Goal: Task Accomplishment & Management: Manage account settings

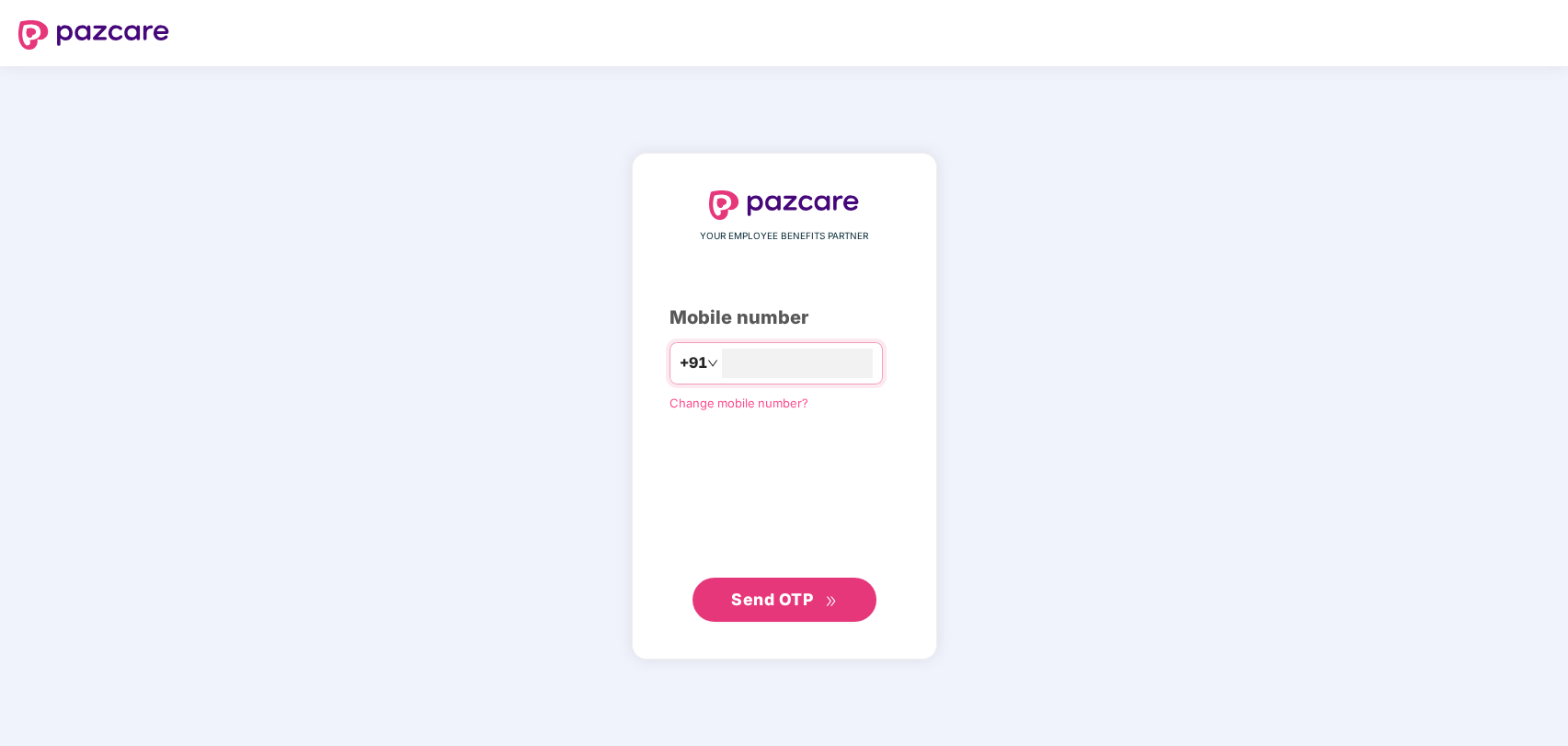
type input "**********"
click at [787, 603] on span "Send OTP" at bounding box center [773, 599] width 82 height 19
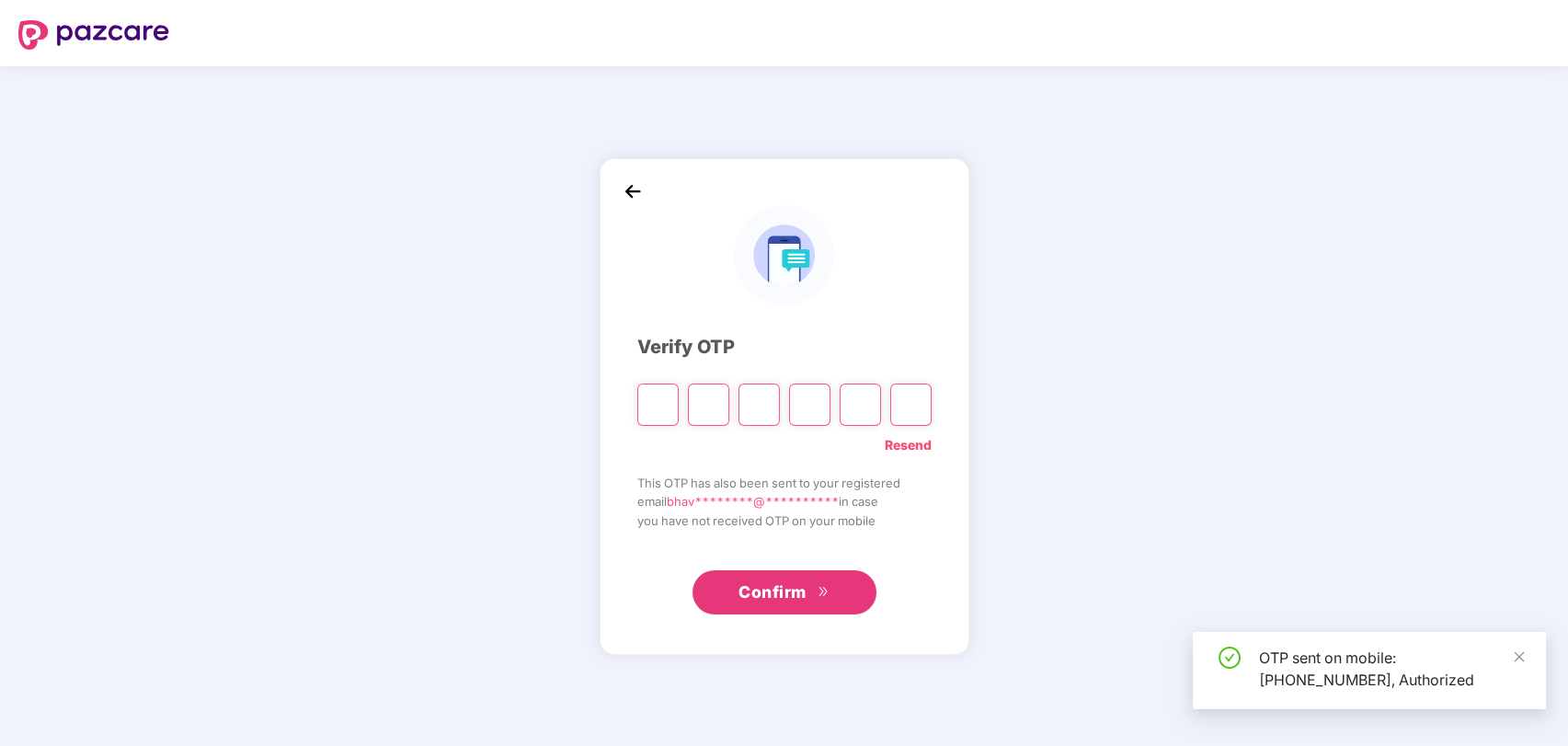
click at [649, 404] on input "Please enter verification code. Digit 1" at bounding box center [658, 405] width 41 height 42
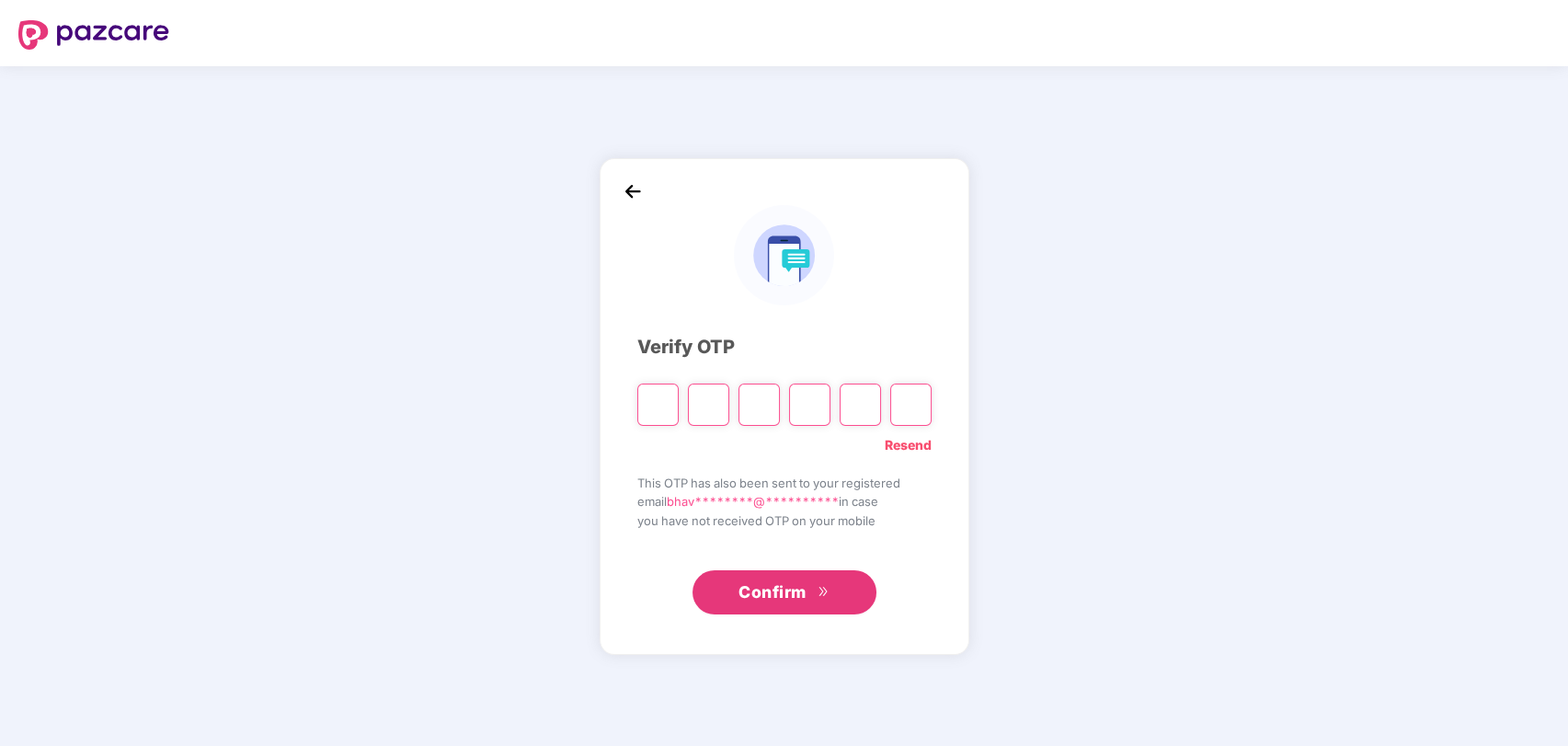
paste input "*"
type input "*"
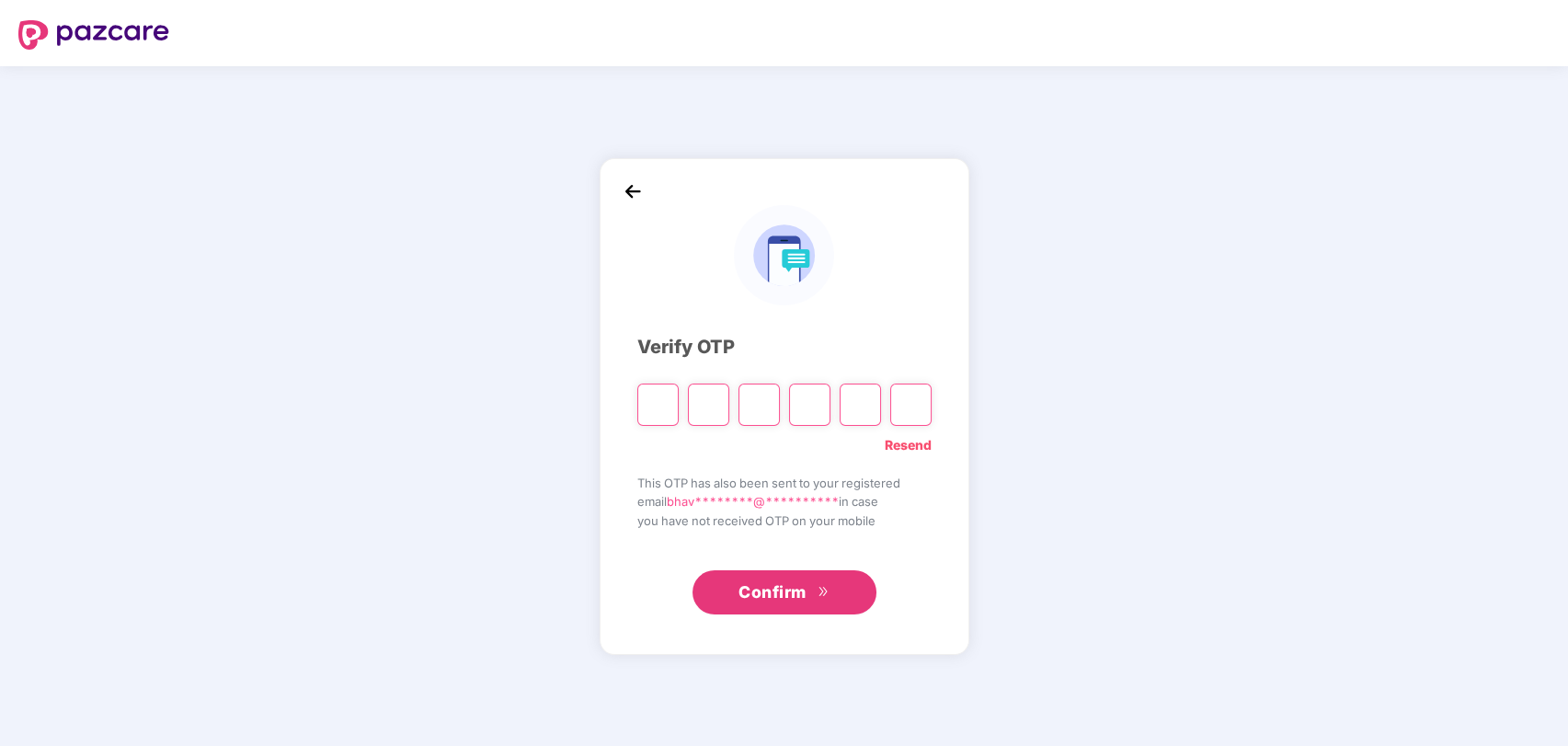
type input "*"
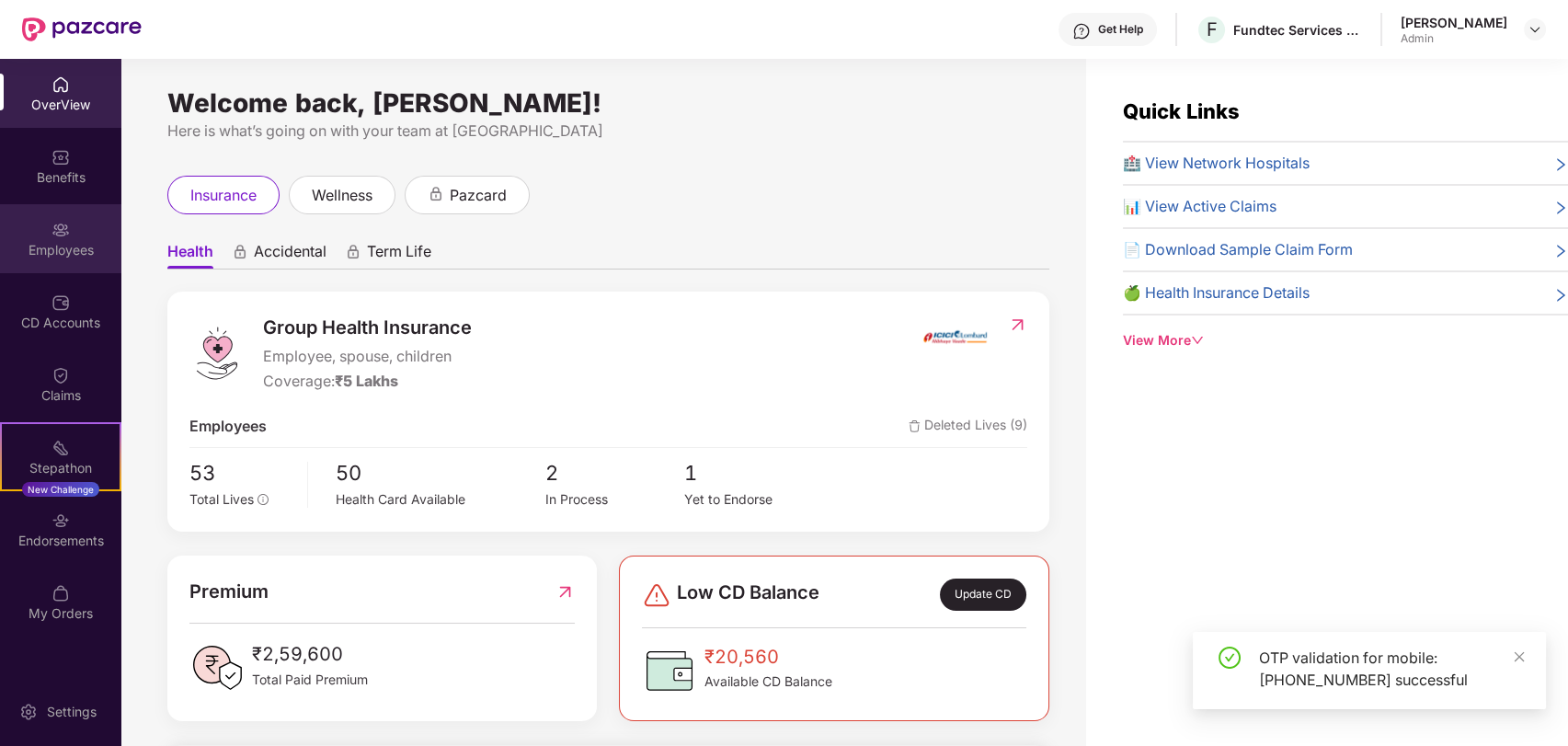
click at [49, 217] on div "Employees" at bounding box center [60, 239] width 121 height 69
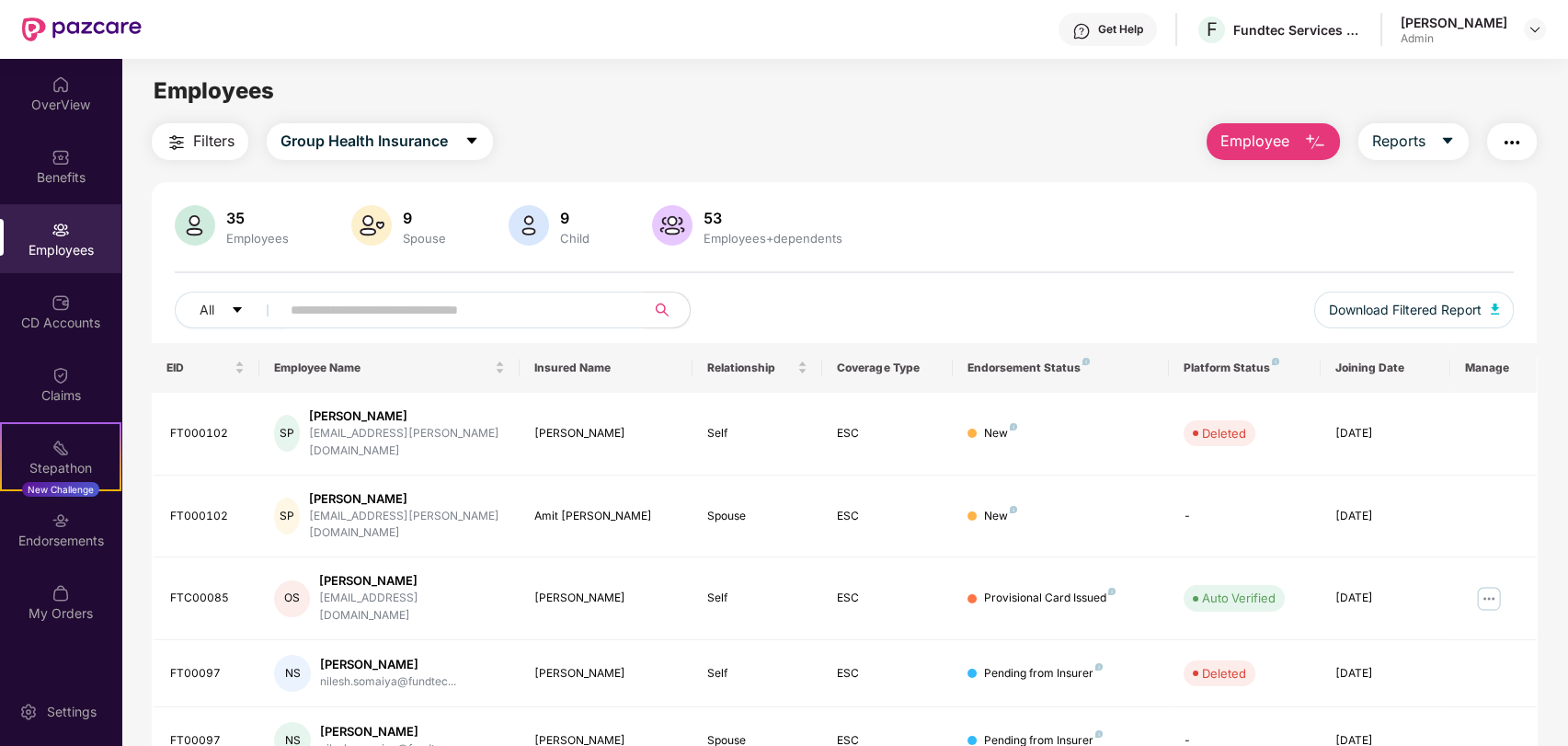
click at [382, 306] on input "text" at bounding box center [455, 310] width 330 height 28
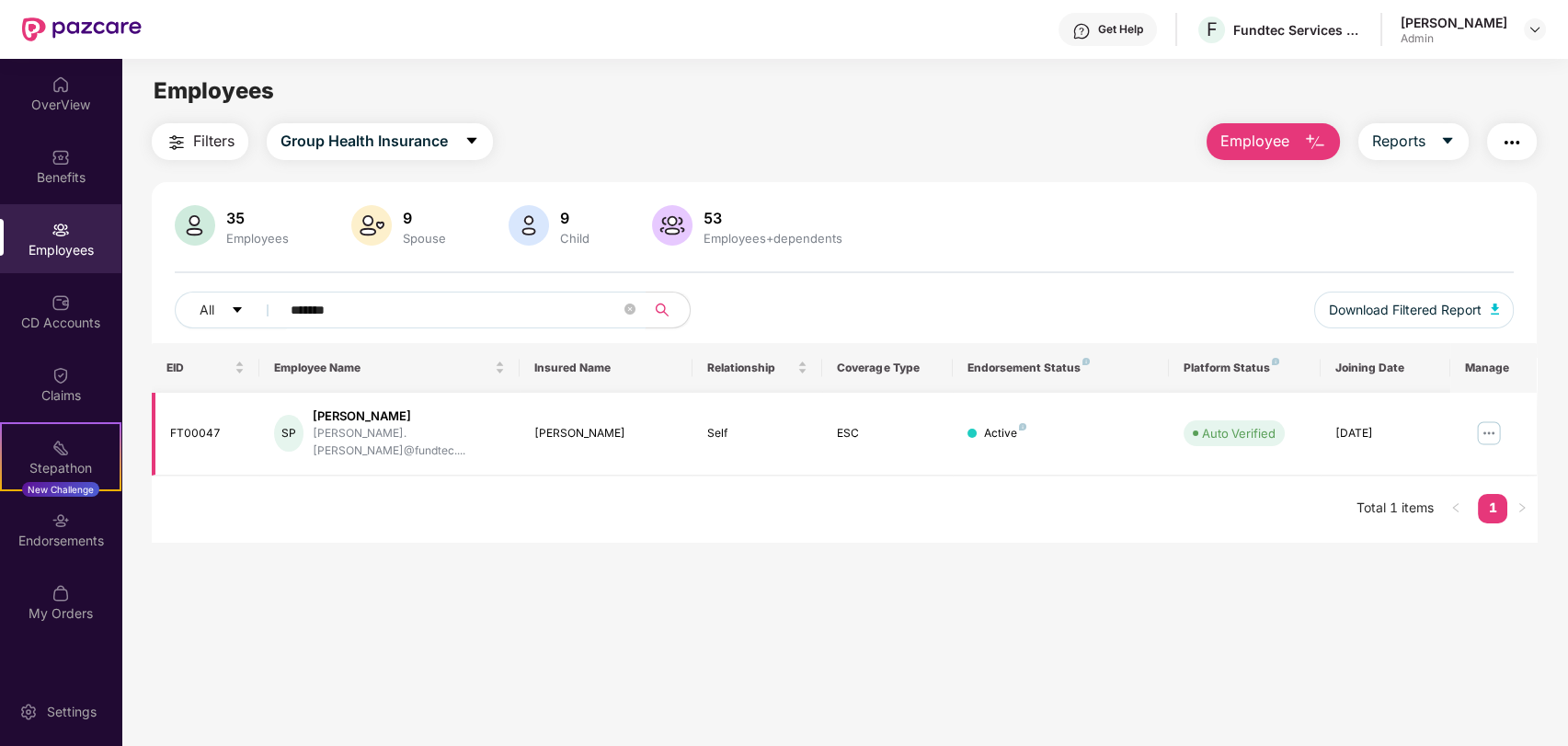
type input "*******"
click at [1487, 424] on img at bounding box center [1489, 433] width 30 height 30
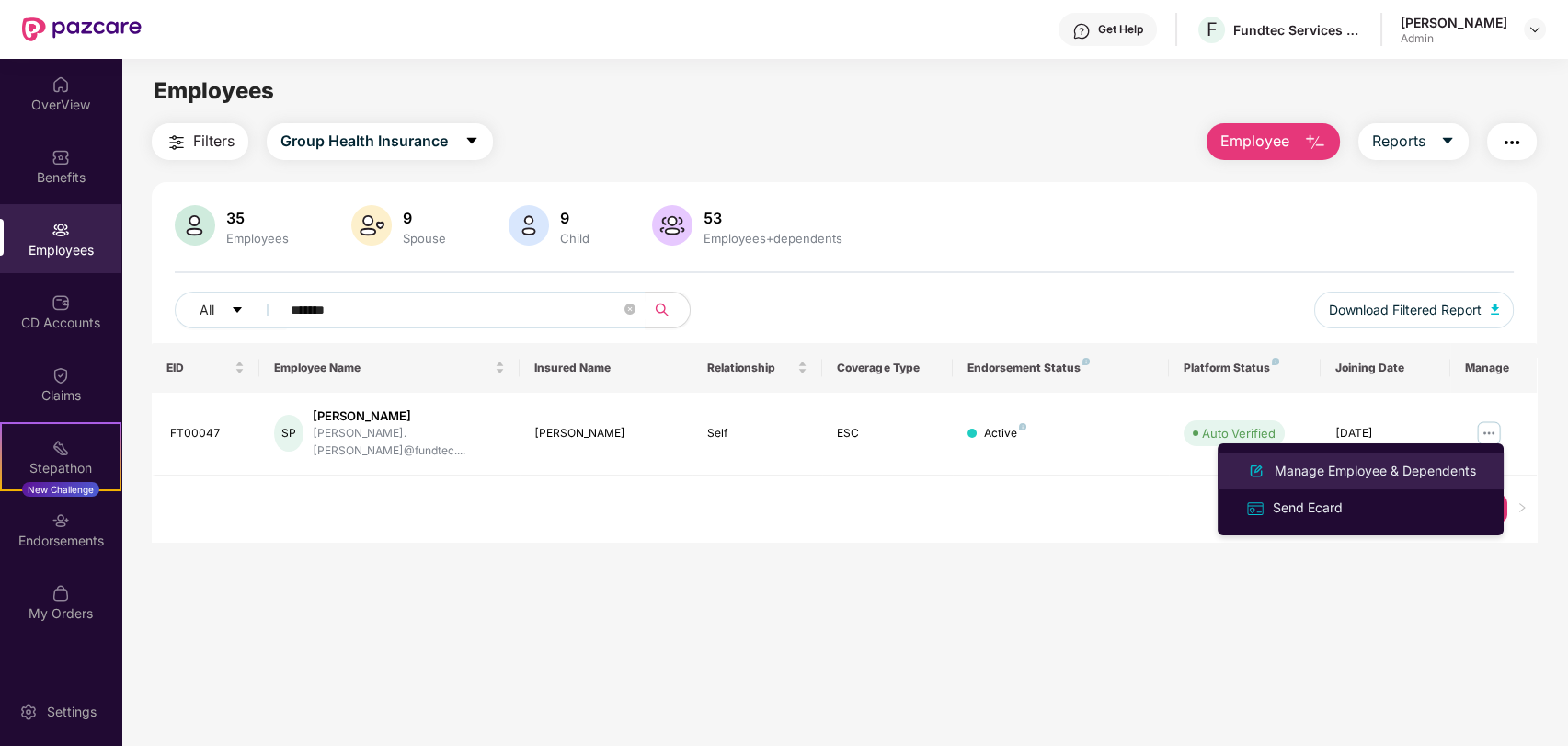
click at [1339, 458] on li "Manage Employee & Dependents" at bounding box center [1361, 471] width 286 height 36
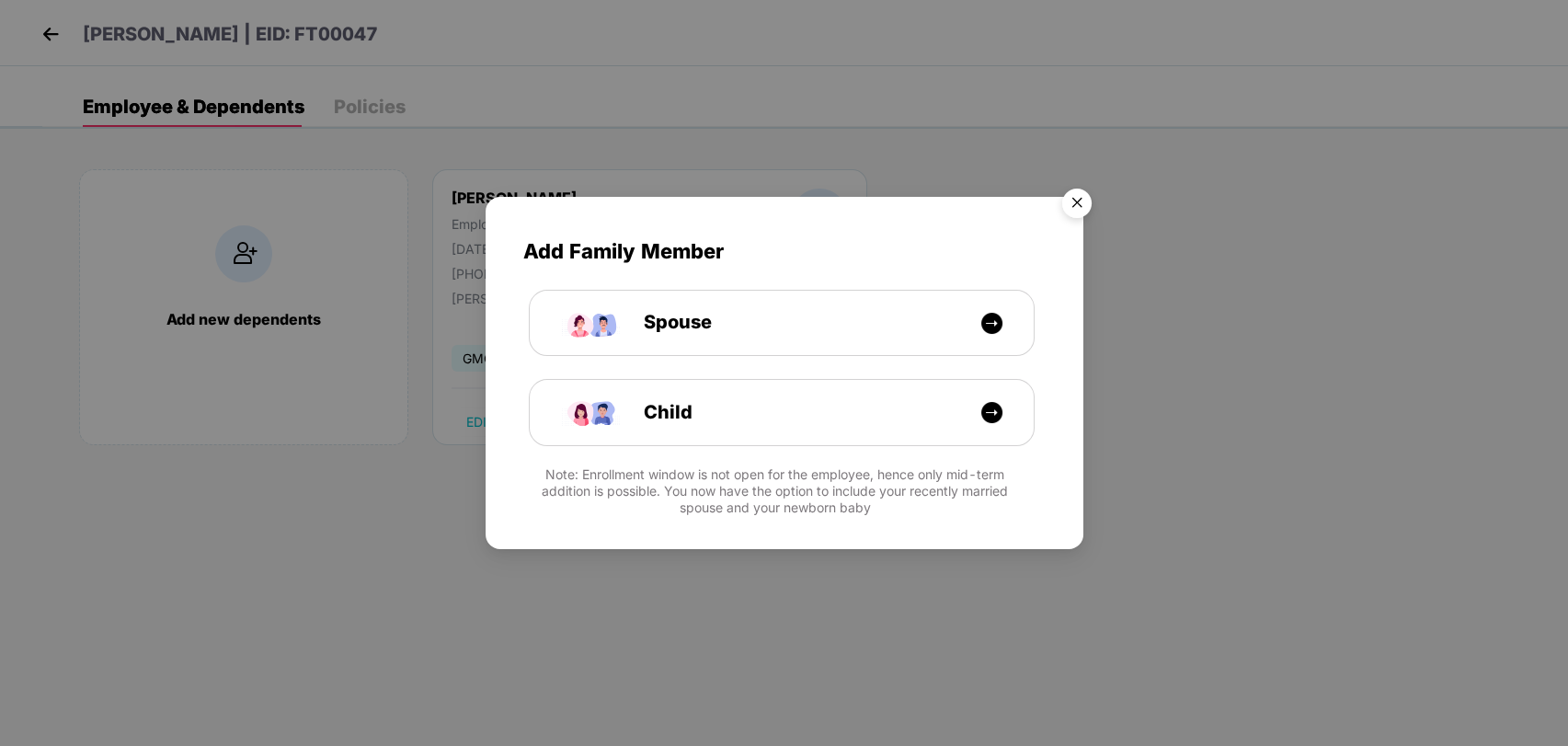
click at [1086, 192] on img "Close" at bounding box center [1078, 207] width 52 height 52
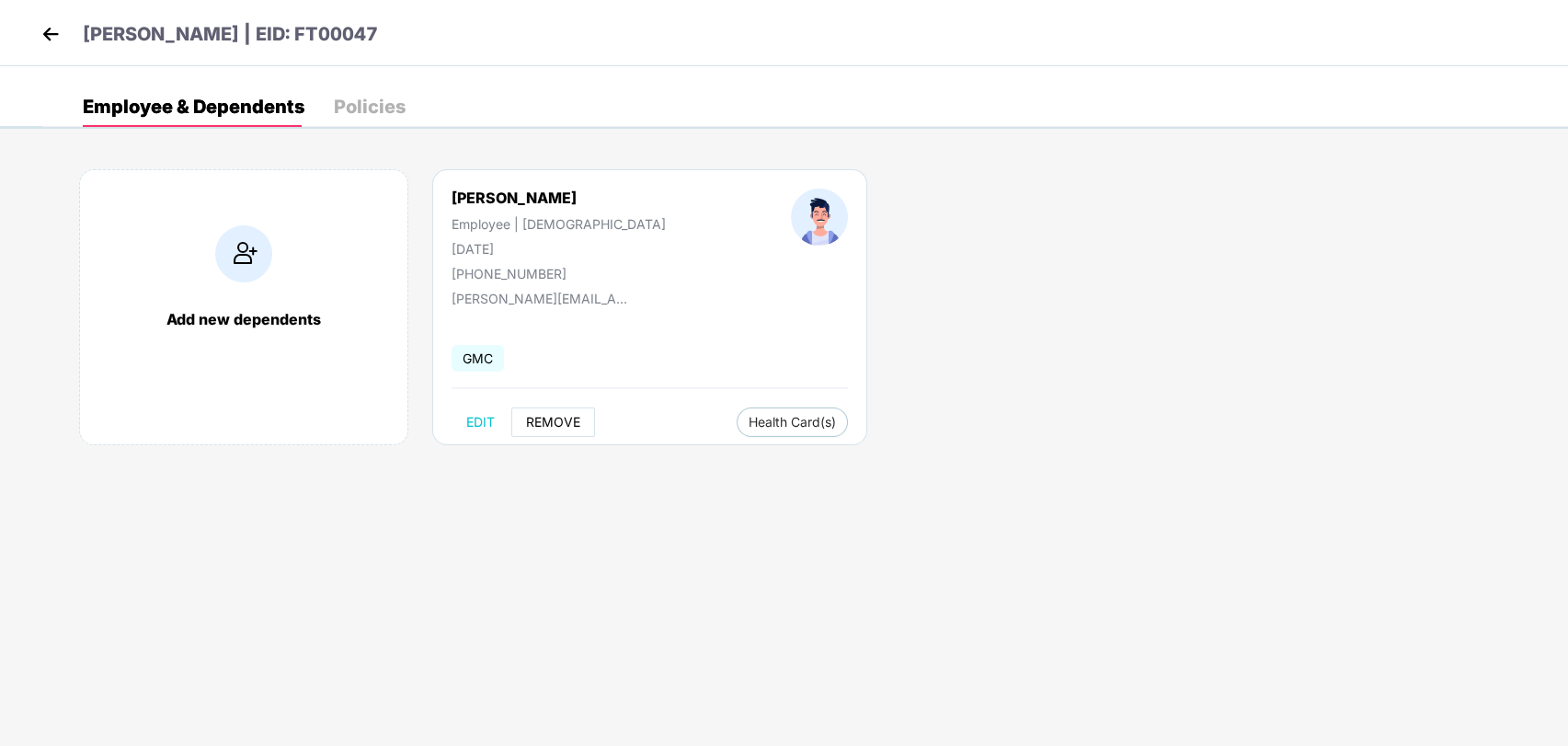
click at [552, 420] on span "REMOVE" at bounding box center [553, 422] width 54 height 14
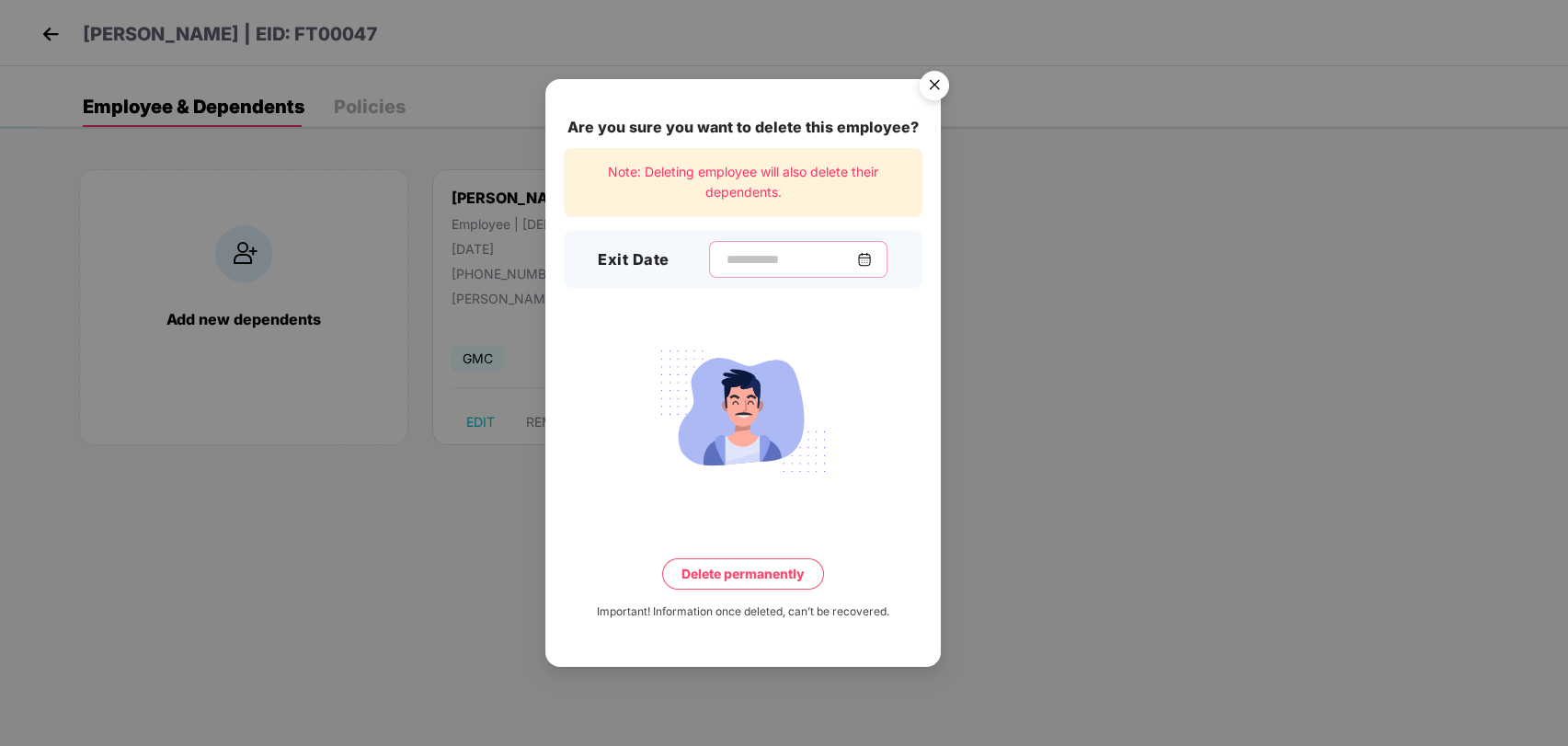
click at [741, 261] on input at bounding box center [791, 260] width 133 height 19
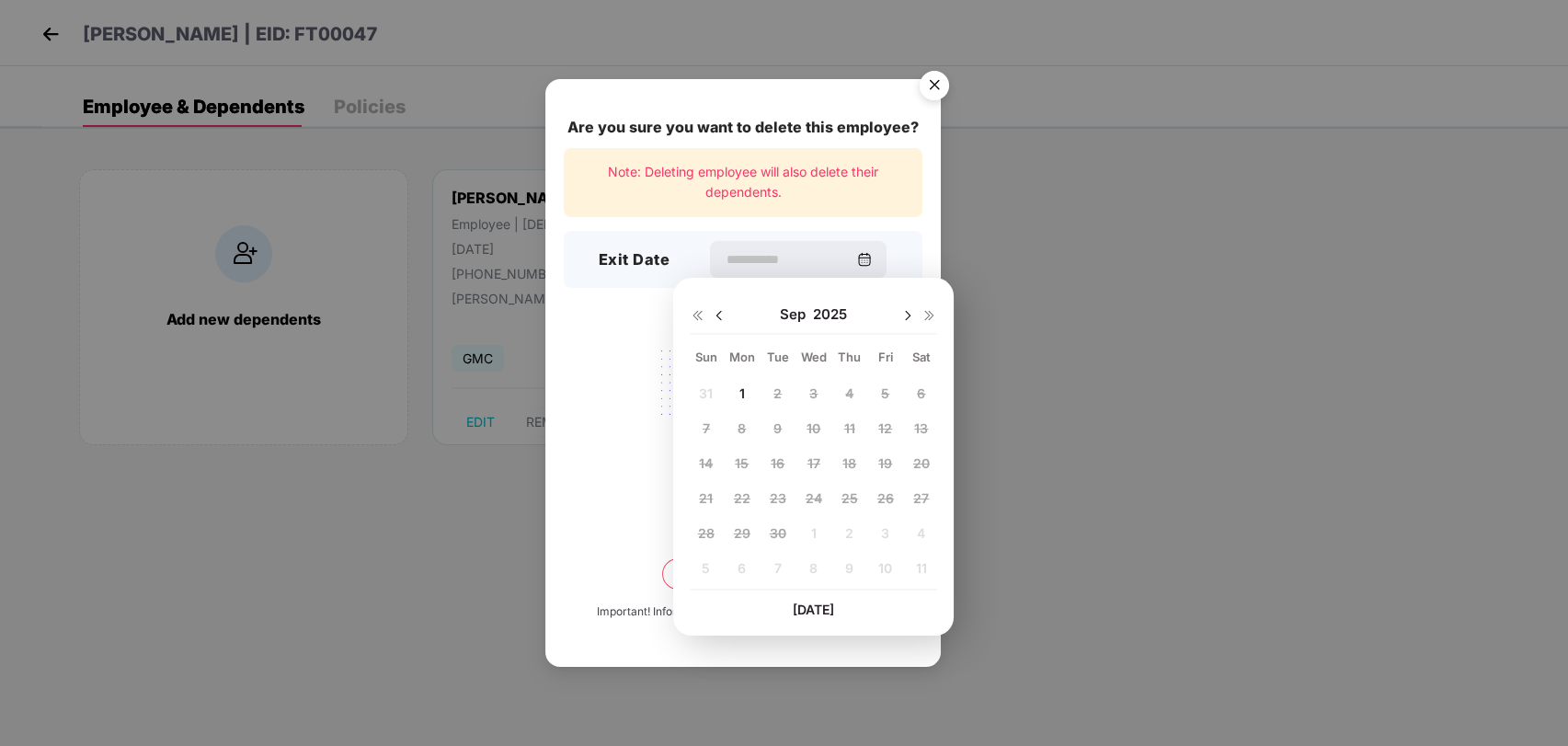
click at [715, 309] on img at bounding box center [719, 315] width 14 height 14
click at [884, 530] on span "29" at bounding box center [885, 533] width 16 height 15
type input "**********"
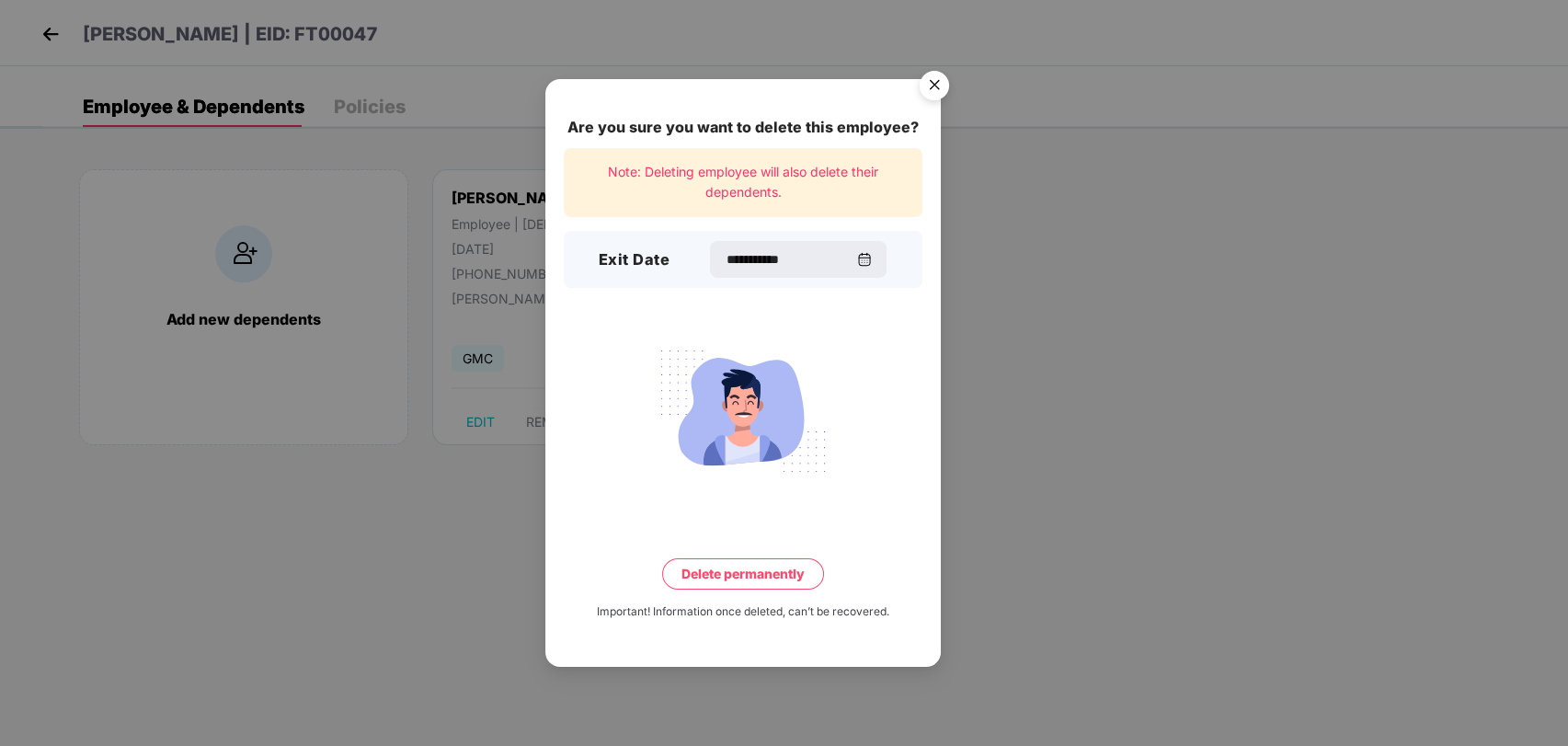
click at [744, 575] on button "Delete permanently" at bounding box center [743, 574] width 162 height 32
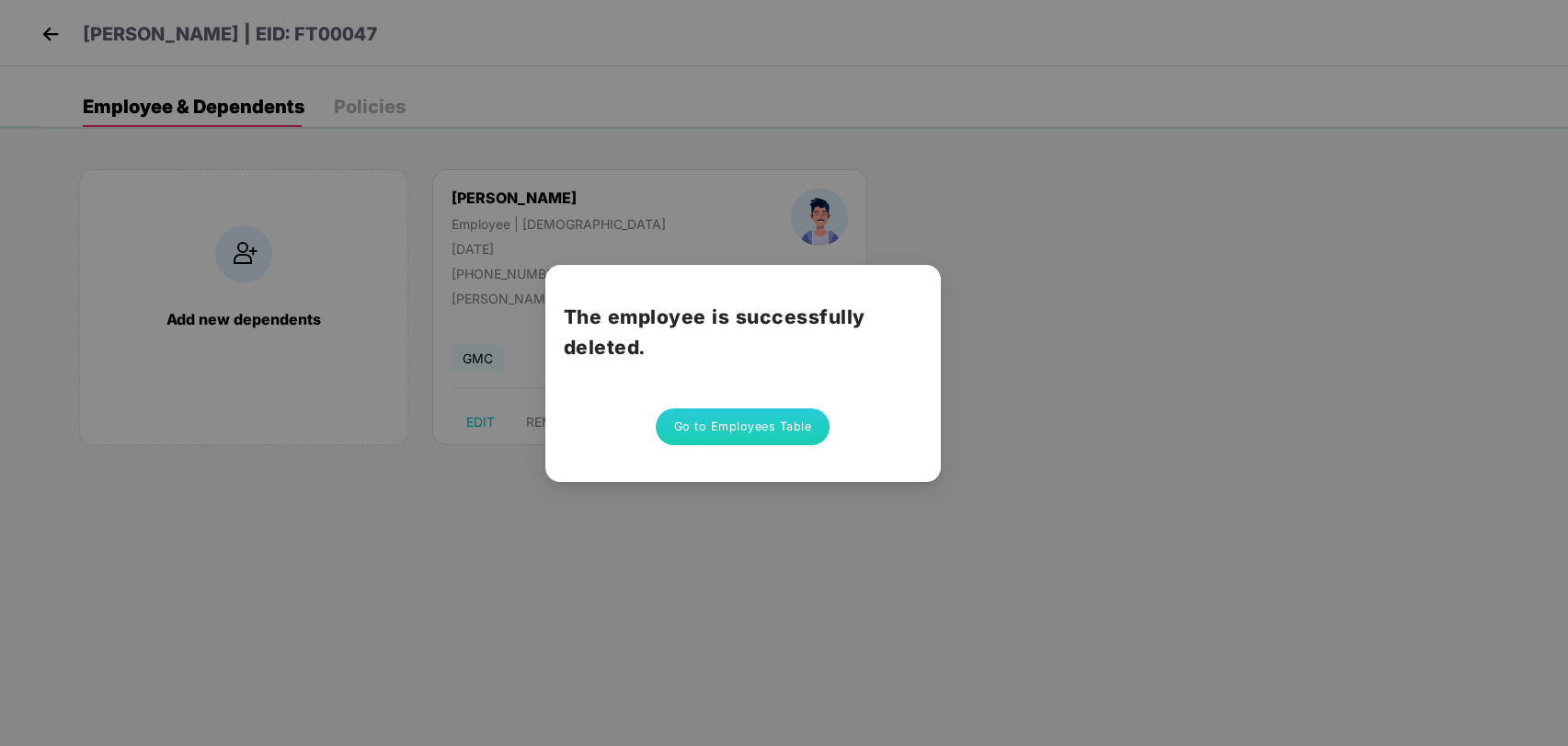
click at [736, 421] on button "Go to Employees Table" at bounding box center [743, 427] width 175 height 36
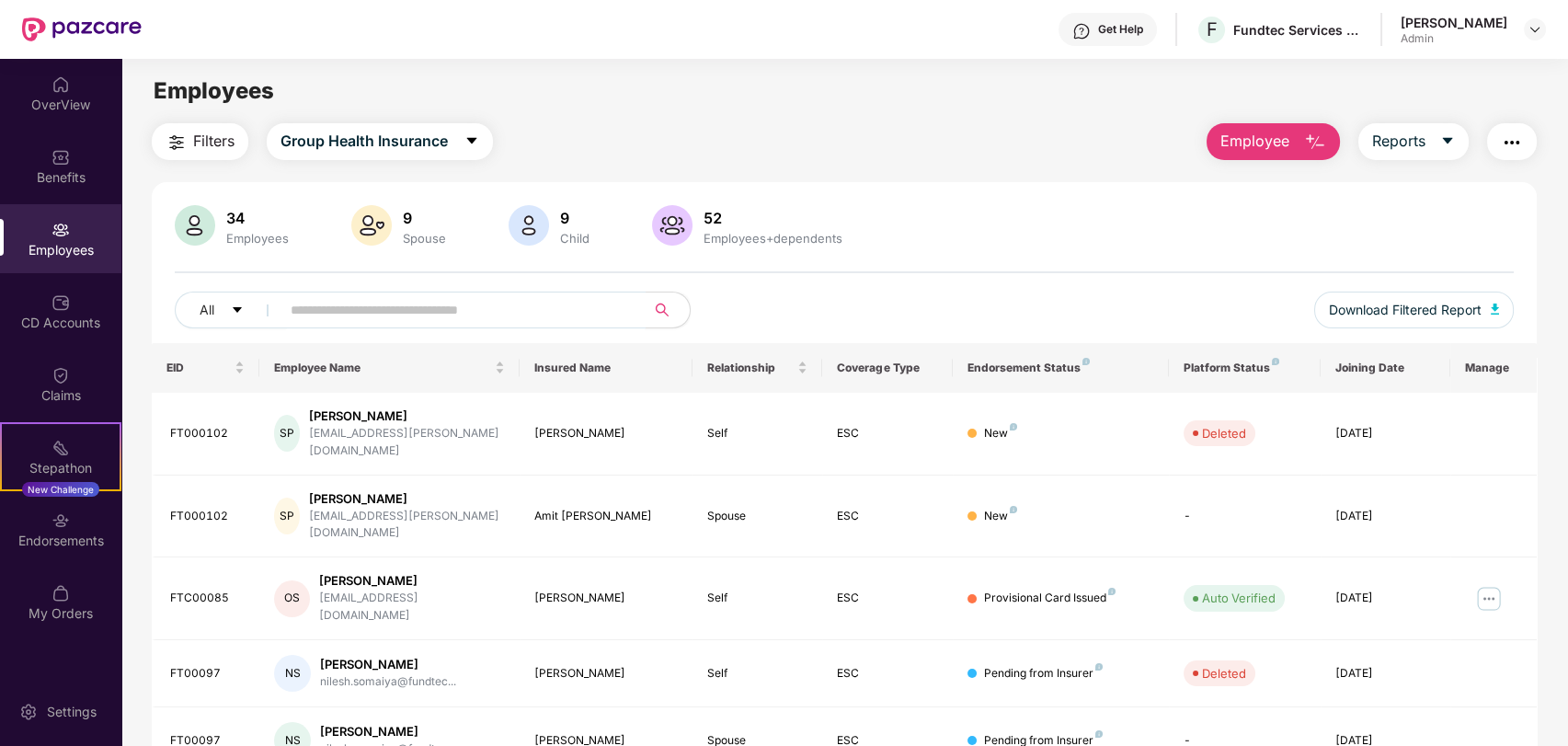
click at [447, 307] on input "text" at bounding box center [455, 310] width 330 height 28
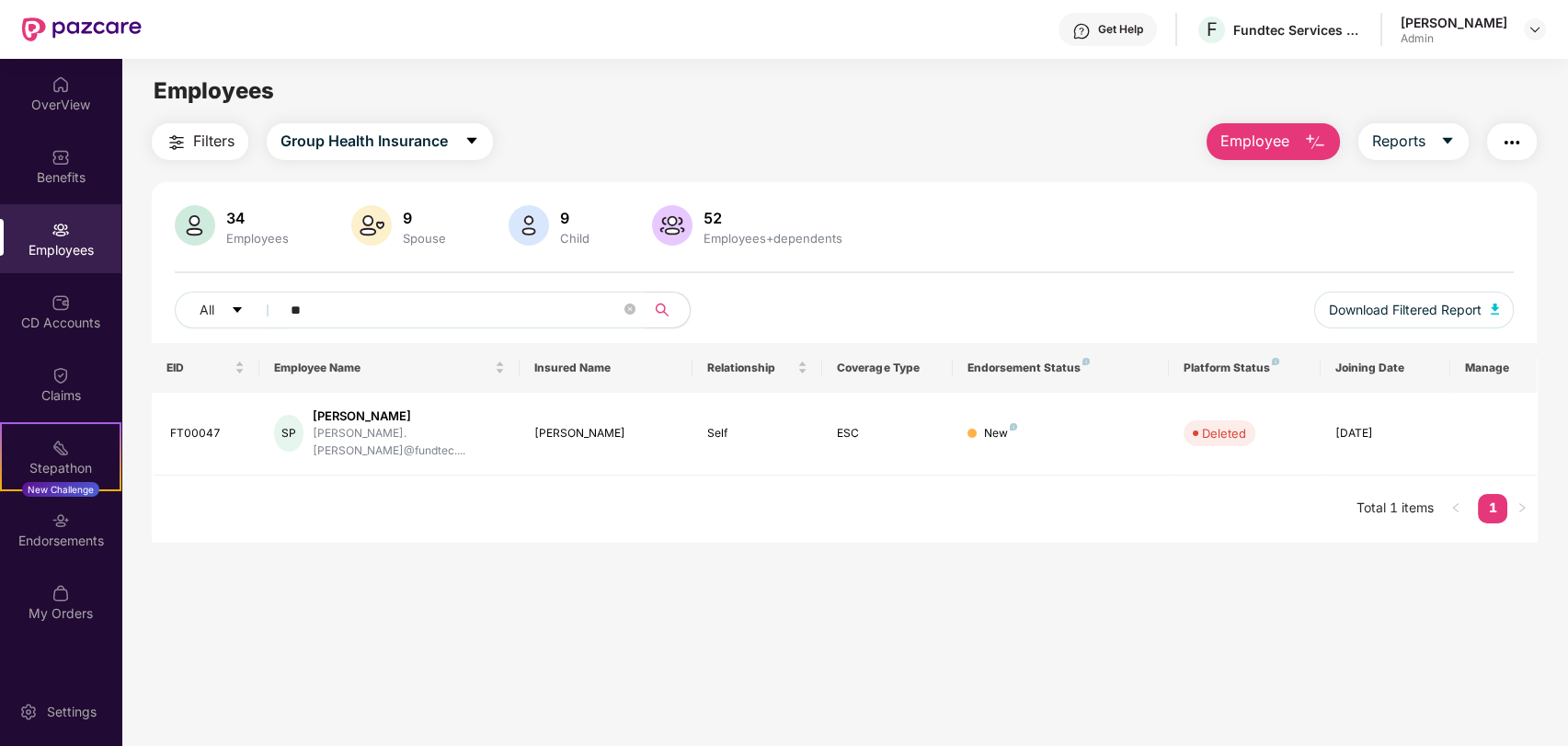
type input "*"
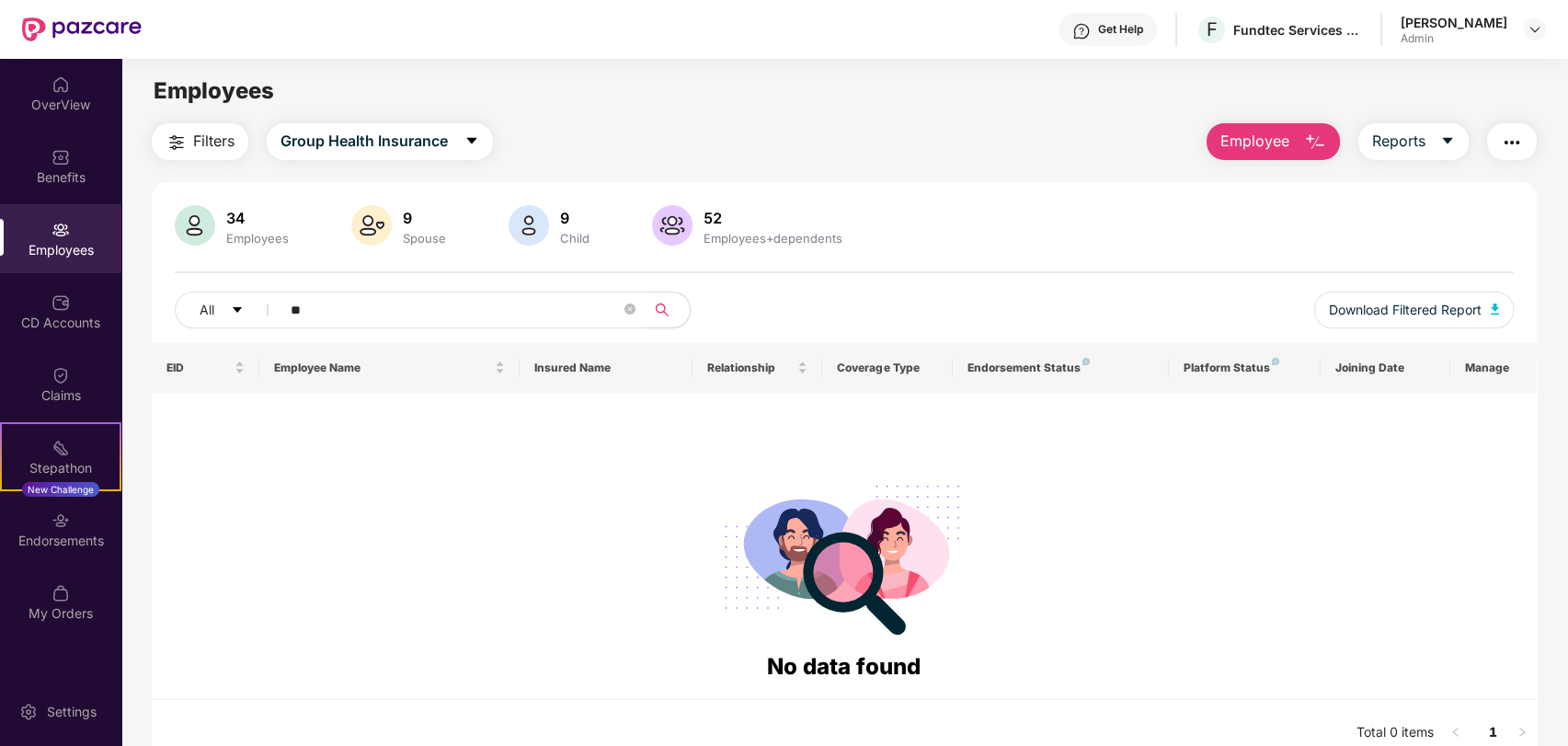
type input "*"
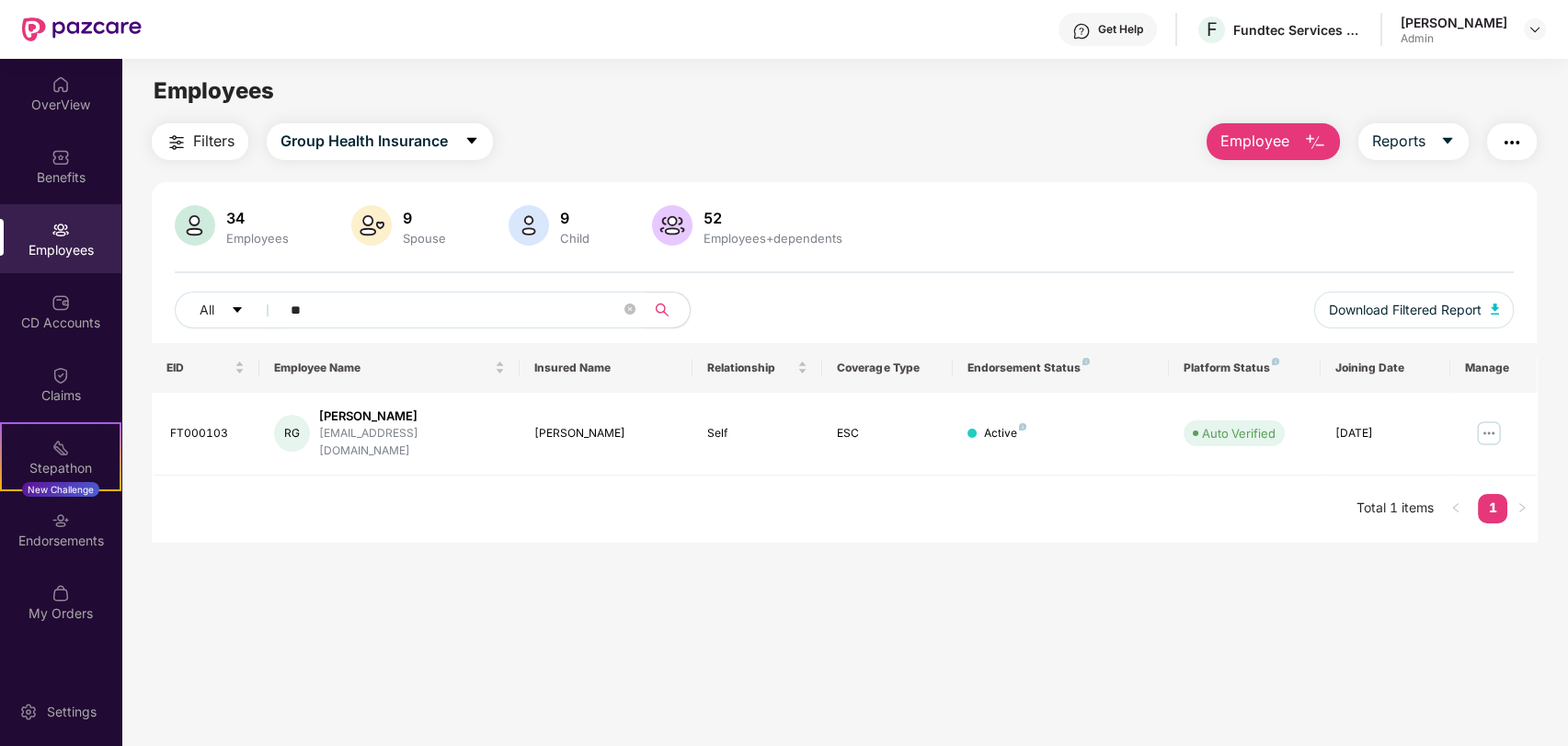
type input "*"
